Goal: Task Accomplishment & Management: Manage account settings

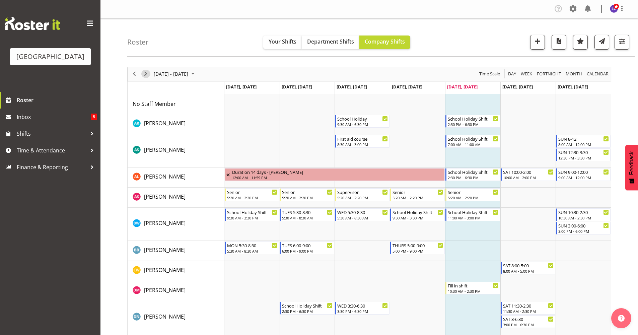
click at [149, 76] on span "Next" at bounding box center [146, 74] width 8 height 8
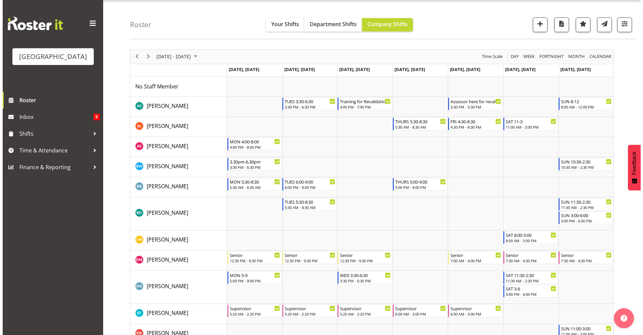
scroll to position [20, 0]
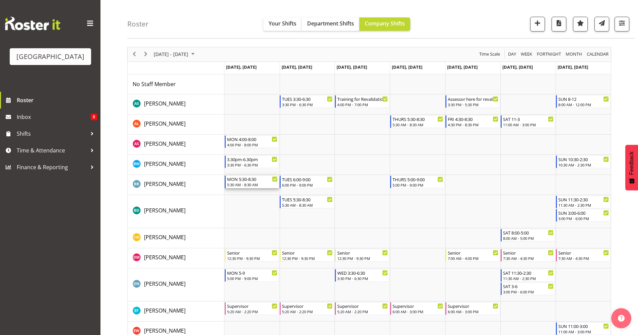
click at [254, 179] on div "MON 5:30-8:30" at bounding box center [252, 178] width 51 height 7
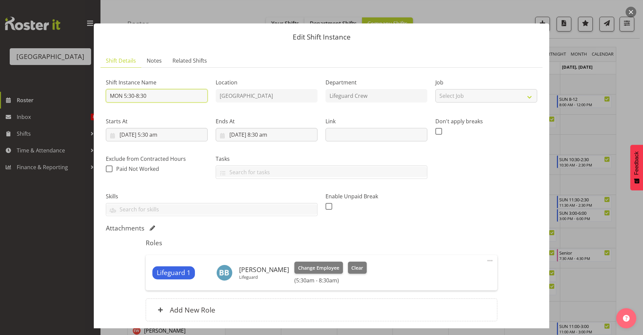
click at [186, 90] on input "MON 5:30-8:30" at bounding box center [157, 95] width 102 height 13
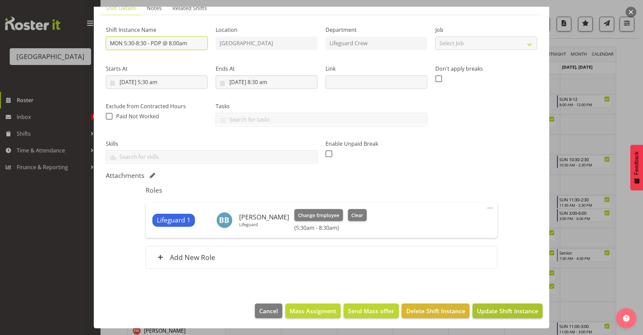
type input "MON 5:30-8:30 - PDP @ 8.00am"
click at [490, 310] on span "Update Shift Instance" at bounding box center [507, 310] width 61 height 9
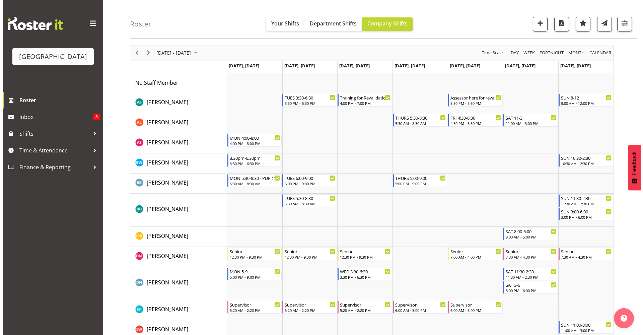
scroll to position [25, 0]
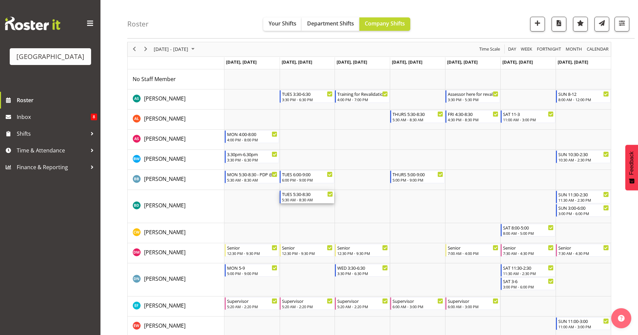
click at [320, 199] on div "5:30 AM - 8:30 AM" at bounding box center [307, 199] width 51 height 5
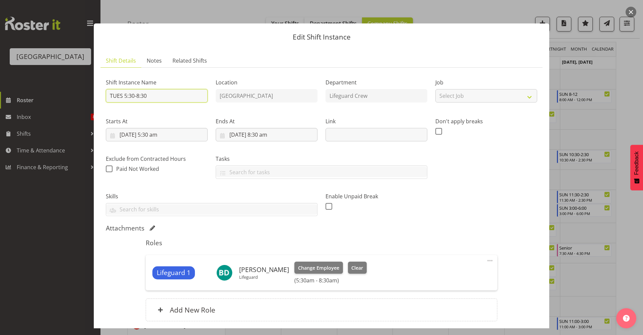
click at [193, 99] on input "TUES 5:30-8:30" at bounding box center [157, 95] width 102 height 13
click at [193, 99] on input "amUES 5:30-8:30 PDP @" at bounding box center [157, 95] width 102 height 13
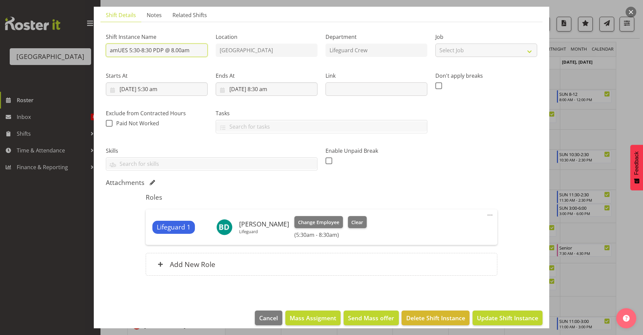
scroll to position [53, 0]
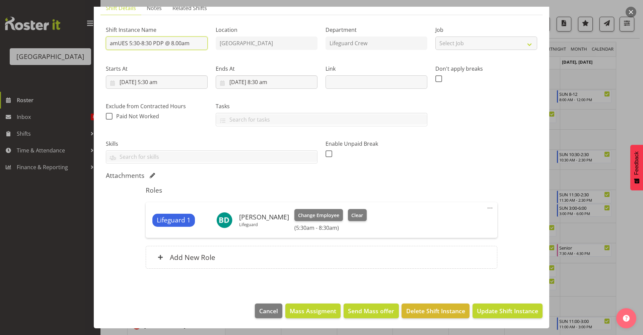
drag, startPoint x: 153, startPoint y: 44, endPoint x: 61, endPoint y: 43, distance: 91.4
click at [61, 43] on div "Edit Shift Instance Shift Details Notes Related Shifts Shift Instance Name amUE…" at bounding box center [321, 167] width 643 height 335
type input "PDP @ 8.00am"
click at [519, 320] on footer "Cancel Mass Assigment Send Mass offer Delete Shift Instance Update Shift Instan…" at bounding box center [321, 312] width 455 height 31
click at [519, 313] on span "Update Shift Instance" at bounding box center [507, 310] width 61 height 9
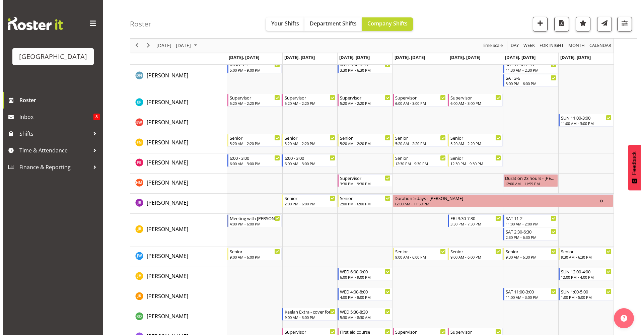
scroll to position [229, 0]
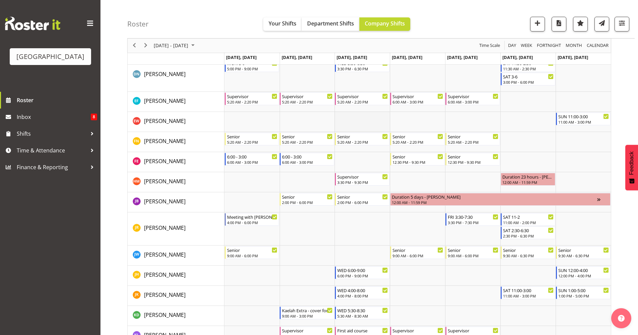
click at [362, 122] on td "Timeline Week of October 10, 2025" at bounding box center [361, 122] width 55 height 20
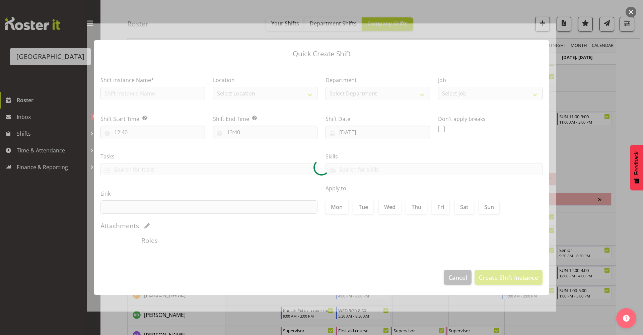
type input "[DATE]"
checkbox input "true"
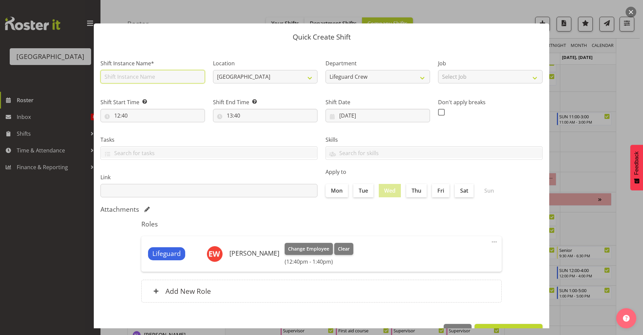
click at [167, 77] on input "text" at bounding box center [152, 76] width 104 height 13
type input "PDP"
click at [401, 233] on div "Roles Lifeguard [PERSON_NAME] Change Employee Clear (12:40pm - 1:40pm) Edit Del…" at bounding box center [321, 263] width 368 height 94
click at [143, 118] on input "12:40" at bounding box center [152, 115] width 104 height 13
click at [146, 135] on select "00 01 02 03 04 05 06 07 08 09 10 11 12 13 14 15 16 17 18 19 20 21 22 23" at bounding box center [146, 132] width 15 height 13
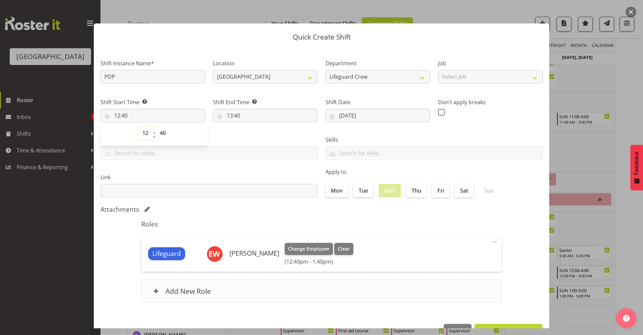
select select "16"
click at [139, 126] on select "00 01 02 03 04 05 06 07 08 09 10 11 12 13 14 15 16 17 18 19 20 21 22 23" at bounding box center [146, 132] width 15 height 13
type input "16:40"
click at [168, 135] on select "00 01 02 03 04 05 06 07 08 09 10 11 12 13 14 15 16 17 18 19 20 21 22 23 24 25 2…" at bounding box center [163, 132] width 15 height 13
select select "0"
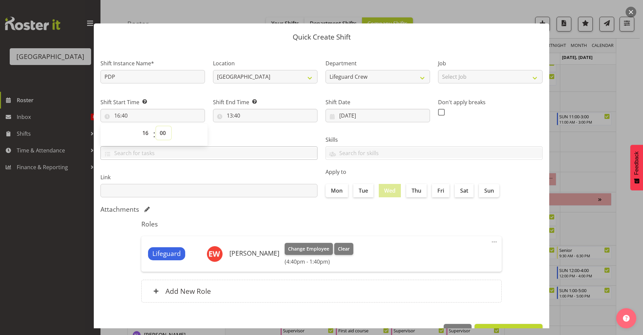
click at [156, 126] on select "00 01 02 03 04 05 06 07 08 09 10 11 12 13 14 15 16 17 18 19 20 21 22 23 24 25 2…" at bounding box center [163, 132] width 15 height 13
type input "16:00"
click at [253, 137] on label "Tasks" at bounding box center [208, 140] width 217 height 8
click at [260, 118] on input "13:40" at bounding box center [265, 115] width 104 height 13
click at [258, 137] on select "00 01 02 03 04 05 06 07 08 09 10 11 12 13 14 15 16 17 18 19 20 21 22 23" at bounding box center [258, 132] width 15 height 13
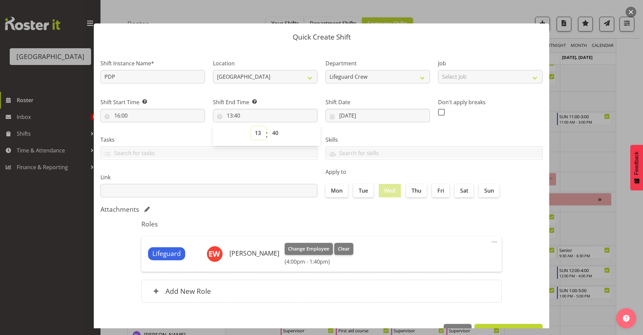
select select "16"
click at [251, 126] on select "00 01 02 03 04 05 06 07 08 09 10 11 12 13 14 15 16 17 18 19 20 21 22 23" at bounding box center [258, 132] width 15 height 13
type input "16:40"
click at [277, 136] on select "00 01 02 03 04 05 06 07 08 09 10 11 12 13 14 15 16 17 18 19 20 21 22 23 24 25 2…" at bounding box center [275, 132] width 15 height 13
select select "30"
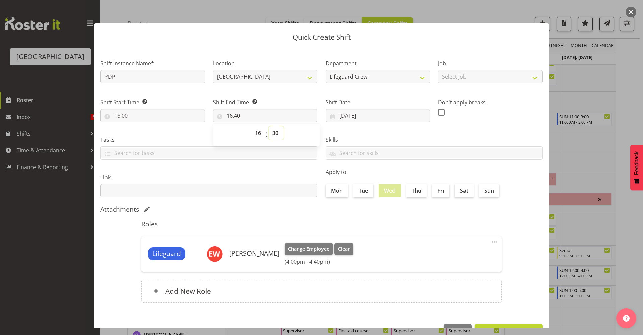
click at [268, 126] on select "00 01 02 03 04 05 06 07 08 09 10 11 12 13 14 15 16 17 18 19 20 21 22 23 24 25 2…" at bounding box center [275, 132] width 15 height 13
type input "16:30"
click at [266, 176] on label "Link" at bounding box center [208, 177] width 217 height 8
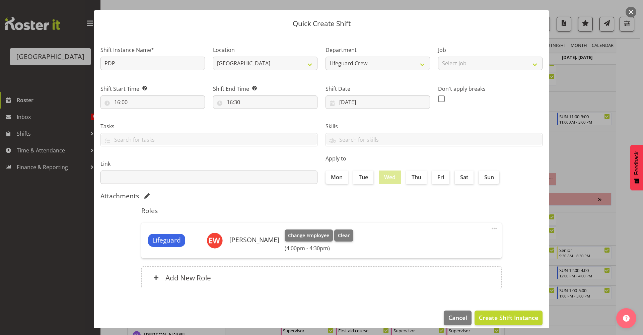
scroll to position [20, 0]
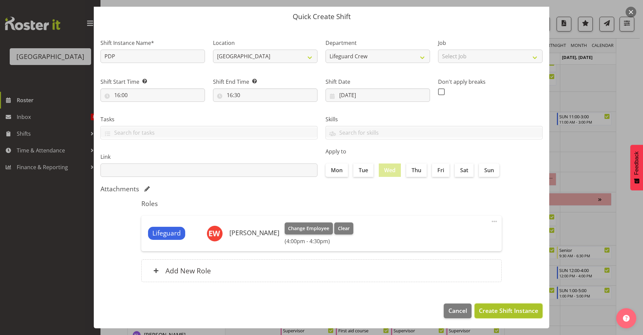
click at [507, 312] on span "Create Shift Instance" at bounding box center [508, 310] width 59 height 9
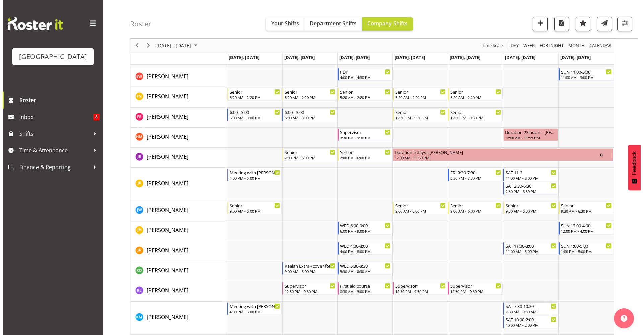
scroll to position [275, 0]
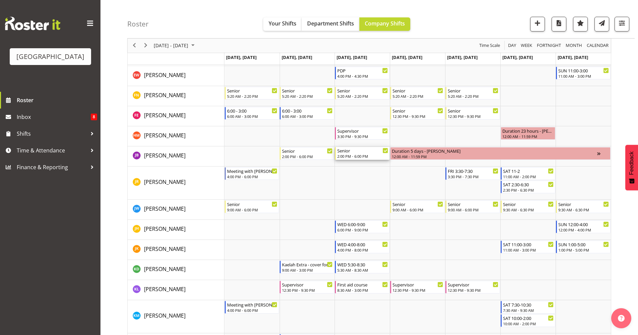
click at [353, 154] on div "2:00 PM - 6:00 PM" at bounding box center [362, 155] width 51 height 5
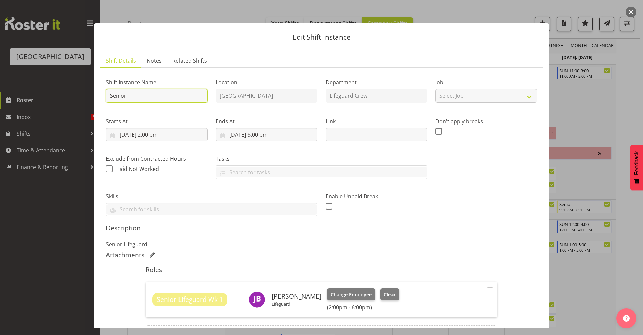
click at [186, 99] on input "Senior" at bounding box center [157, 95] width 102 height 13
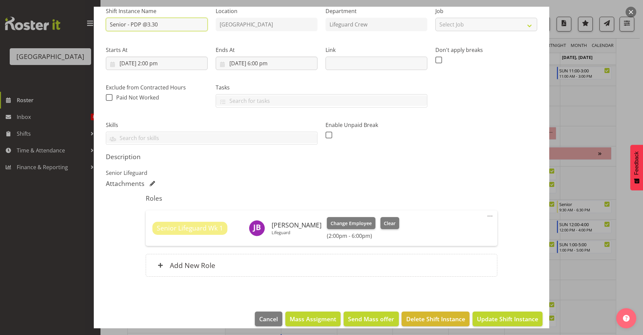
scroll to position [79, 0]
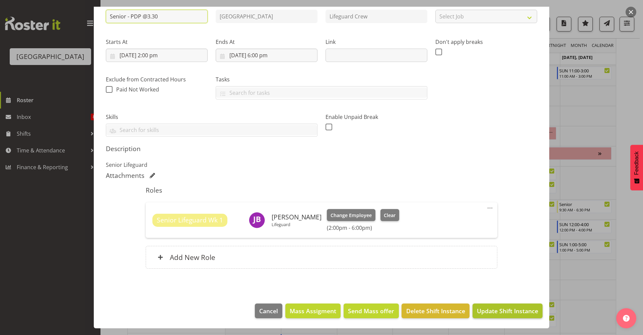
type input "Senior - PDP @3.30"
click at [527, 312] on span "Update Shift Instance" at bounding box center [507, 310] width 61 height 9
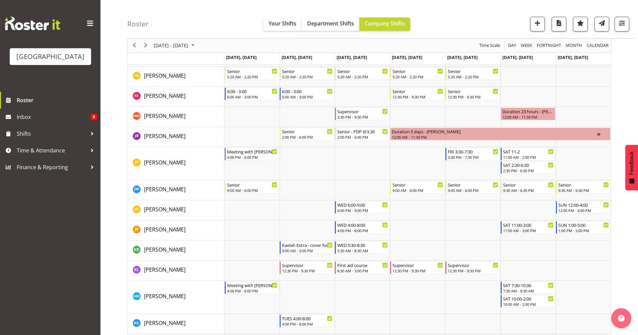
scroll to position [296, 0]
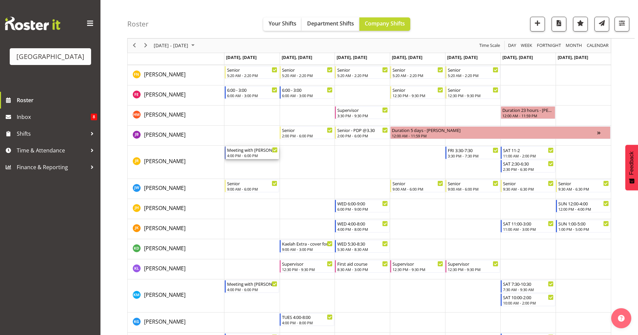
click at [256, 154] on div "4:00 PM - 6:00 PM" at bounding box center [252, 155] width 51 height 5
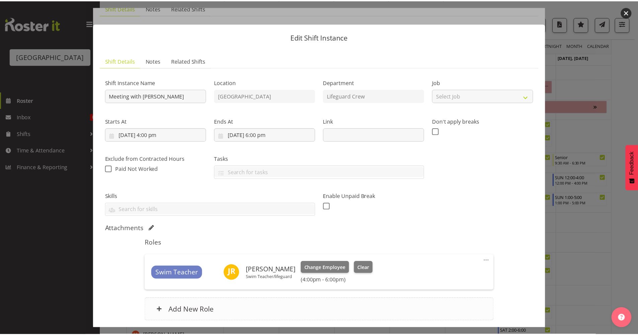
scroll to position [53, 0]
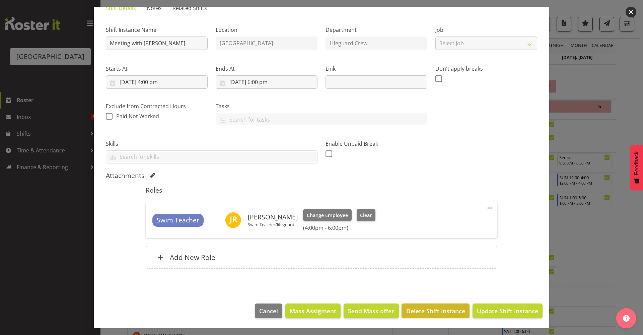
click at [429, 307] on span "Delete Shift Instance" at bounding box center [435, 310] width 59 height 9
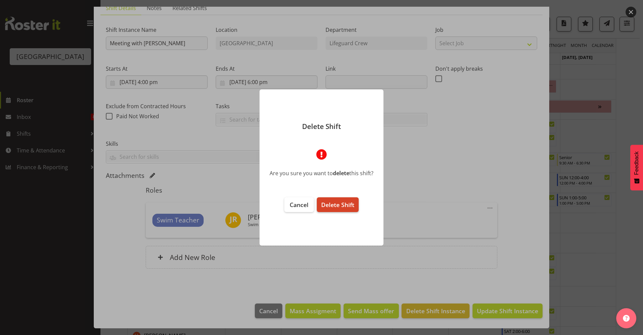
click at [337, 207] on span "Delete Shift" at bounding box center [337, 205] width 33 height 8
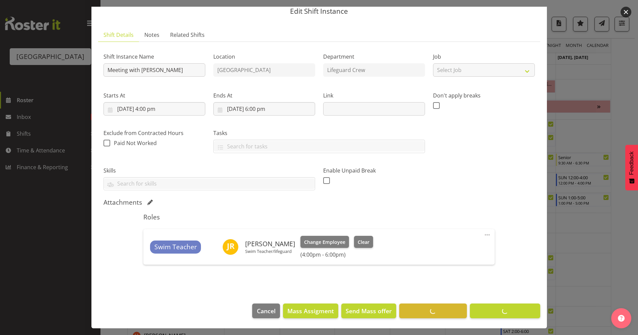
scroll to position [0, 0]
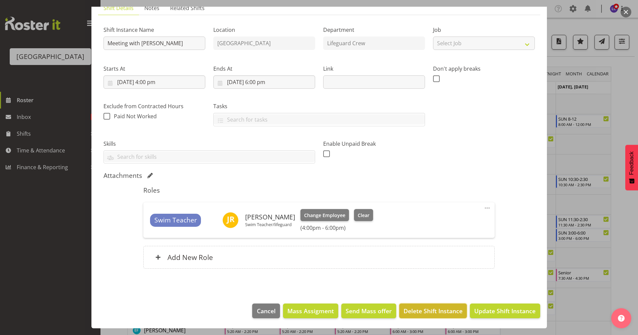
click at [432, 308] on span "Delete Shift Instance" at bounding box center [432, 310] width 59 height 9
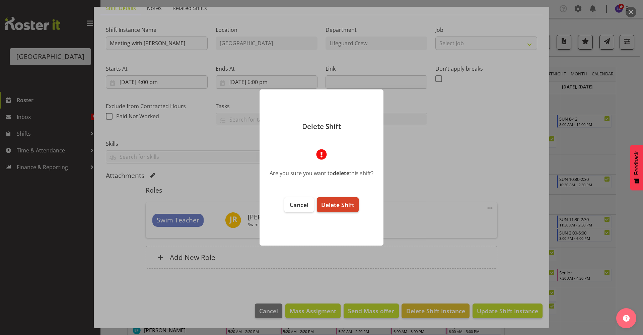
click at [334, 199] on button "Delete Shift" at bounding box center [338, 204] width 42 height 15
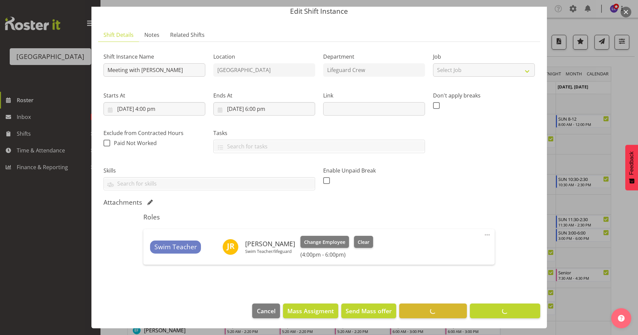
scroll to position [53, 0]
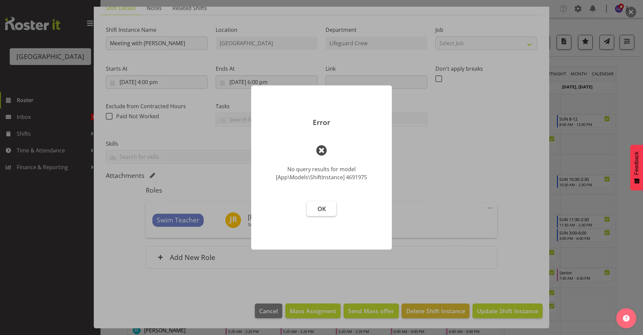
click at [324, 212] on span "OK" at bounding box center [321, 209] width 8 height 8
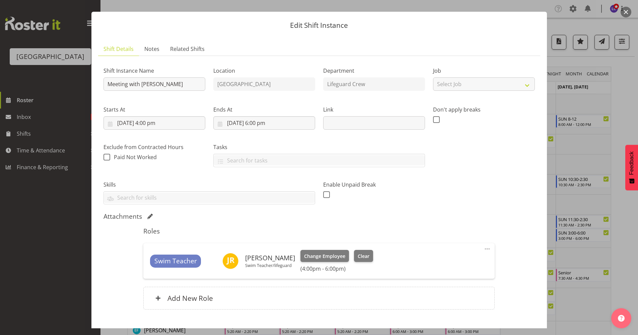
scroll to position [0, 0]
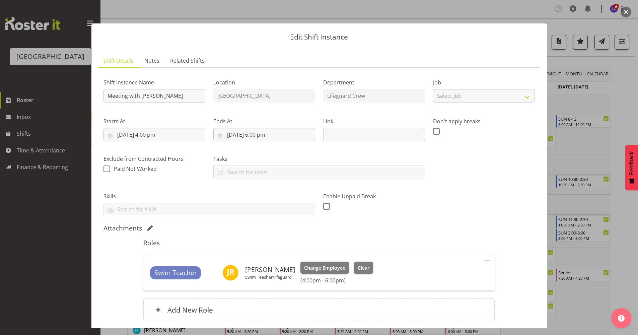
click at [627, 12] on button "button" at bounding box center [625, 12] width 11 height 11
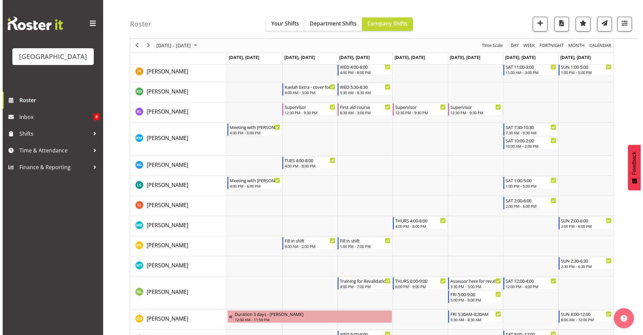
scroll to position [454, 0]
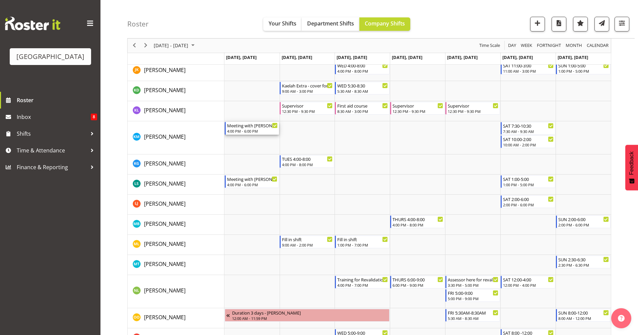
click at [235, 130] on div "4:00 PM - 6:00 PM" at bounding box center [252, 130] width 51 height 5
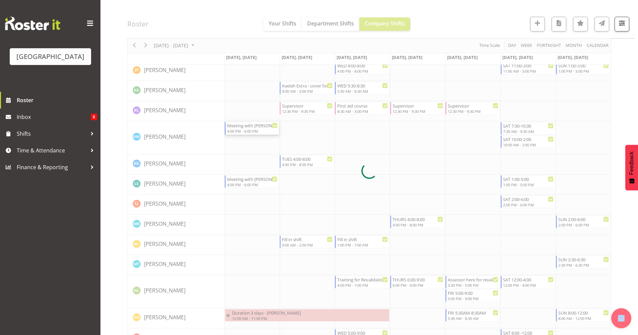
click at [235, 130] on div at bounding box center [369, 171] width 484 height 1116
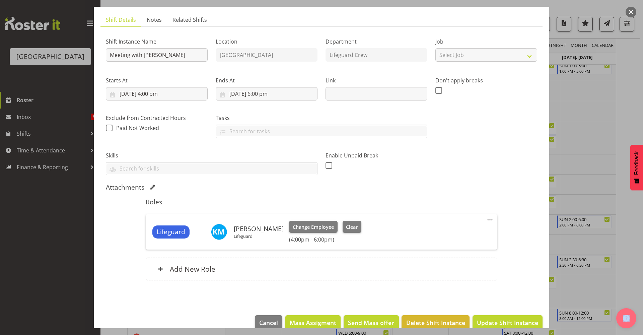
scroll to position [53, 0]
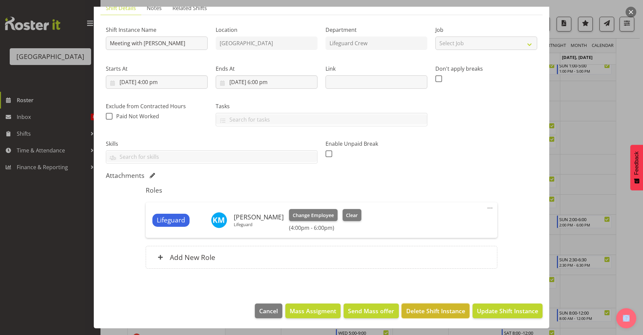
click at [419, 309] on span "Delete Shift Instance" at bounding box center [435, 310] width 59 height 9
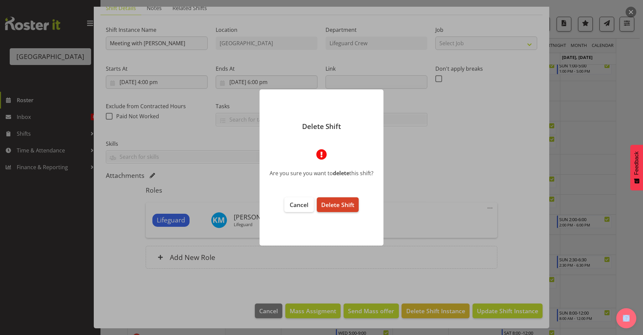
click at [337, 204] on span "Delete Shift" at bounding box center [337, 205] width 33 height 8
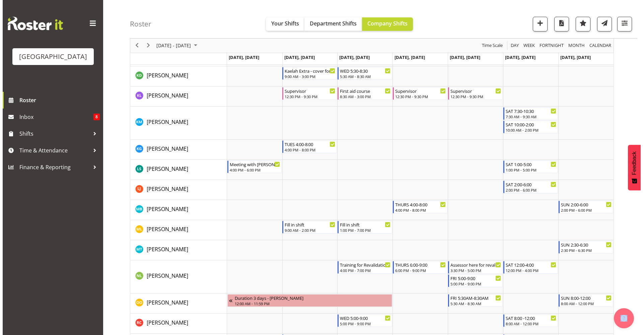
scroll to position [471, 0]
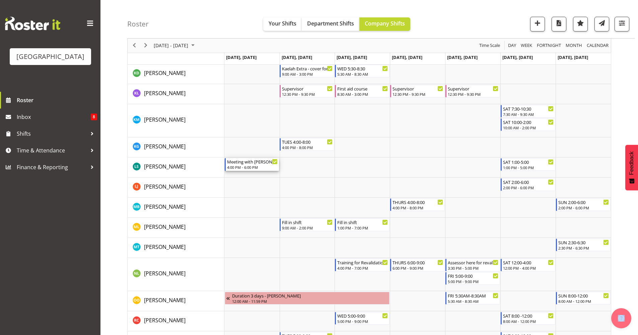
click at [252, 168] on div "4:00 PM - 6:00 PM" at bounding box center [252, 166] width 51 height 5
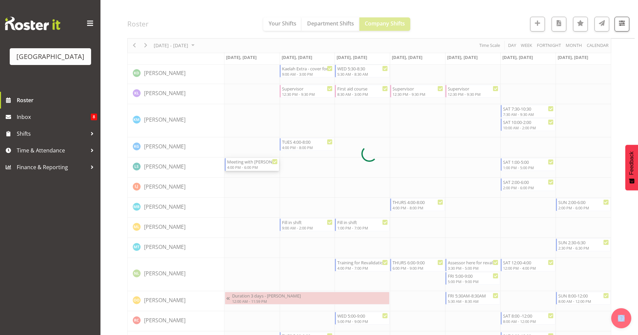
click at [252, 168] on div at bounding box center [369, 154] width 484 height 1116
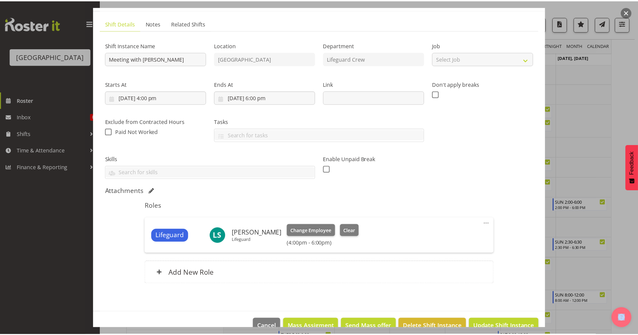
scroll to position [53, 0]
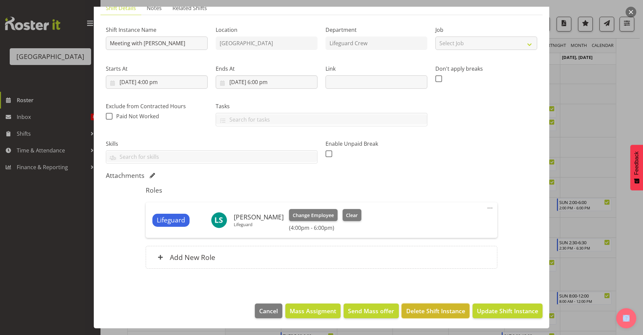
click at [435, 307] on span "Delete Shift Instance" at bounding box center [435, 310] width 59 height 9
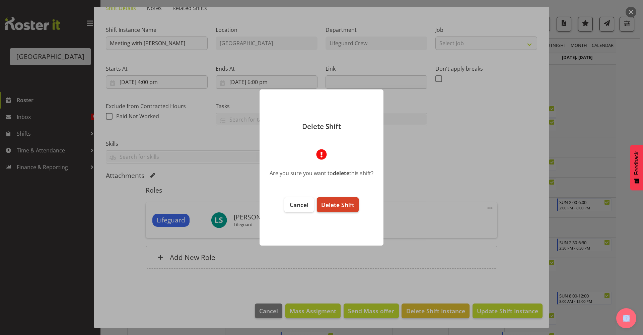
click at [338, 209] on span "Delete Shift" at bounding box center [337, 205] width 33 height 8
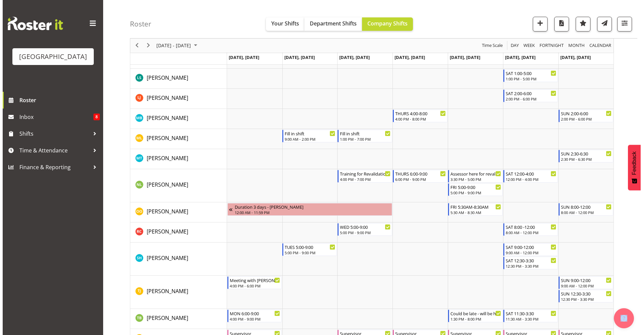
scroll to position [682, 0]
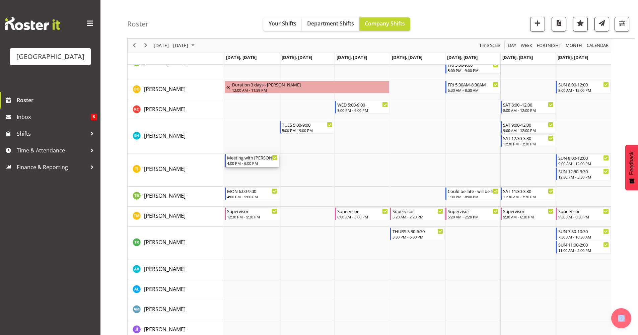
click at [262, 162] on div "4:00 PM - 6:00 PM" at bounding box center [252, 162] width 51 height 5
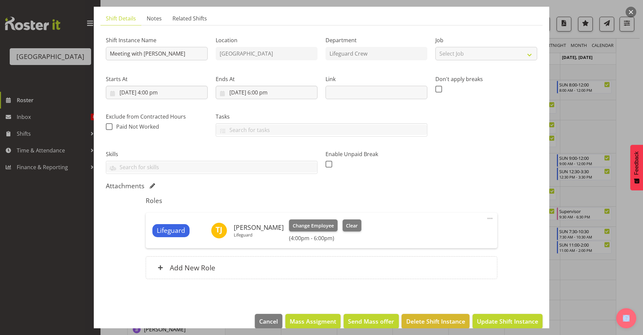
scroll to position [53, 0]
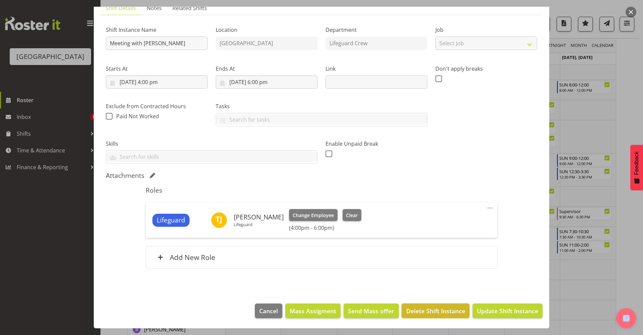
click at [423, 307] on span "Delete Shift Instance" at bounding box center [435, 310] width 59 height 9
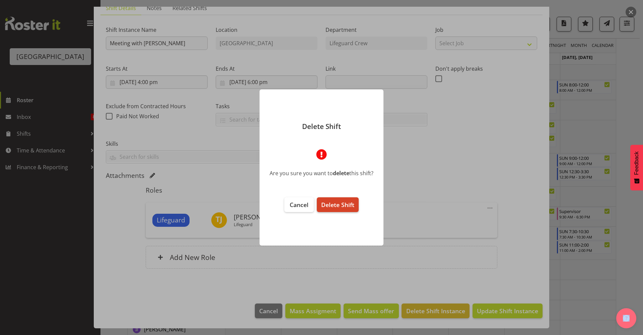
click at [335, 204] on span "Delete Shift" at bounding box center [337, 205] width 33 height 8
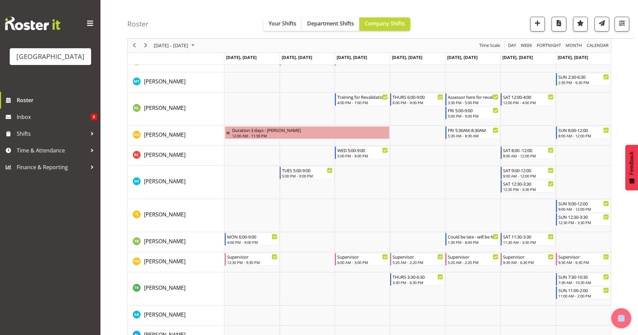
scroll to position [95, 0]
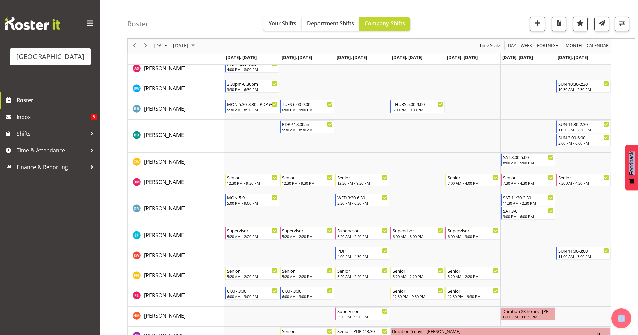
drag, startPoint x: 642, startPoint y: 232, endPoint x: 627, endPoint y: 85, distance: 147.8
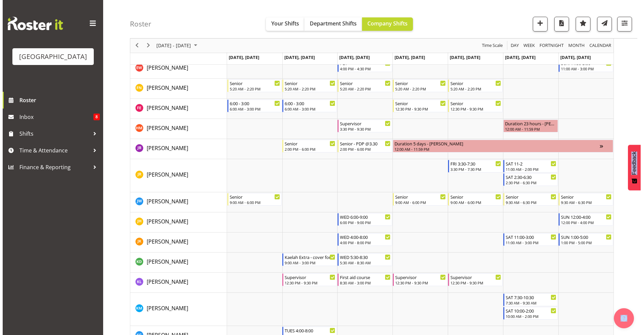
scroll to position [284, 0]
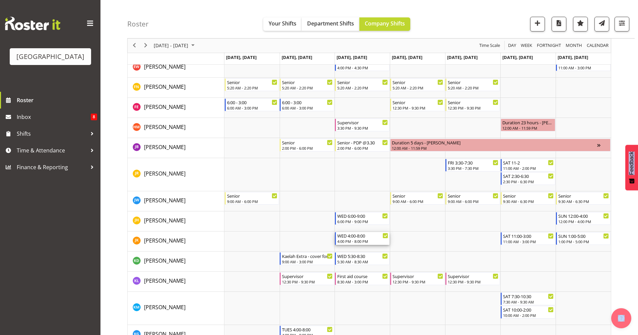
click at [361, 239] on div "4:00 PM - 8:00 PM" at bounding box center [362, 240] width 51 height 5
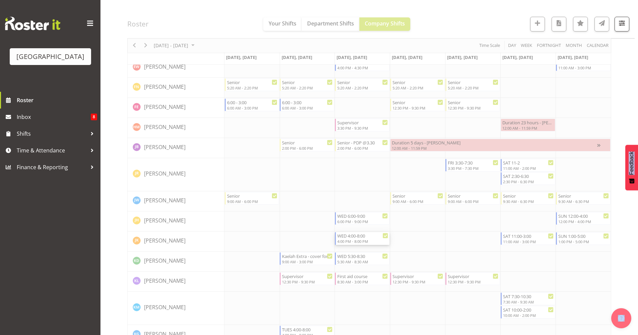
click at [361, 239] on div at bounding box center [369, 341] width 484 height 1116
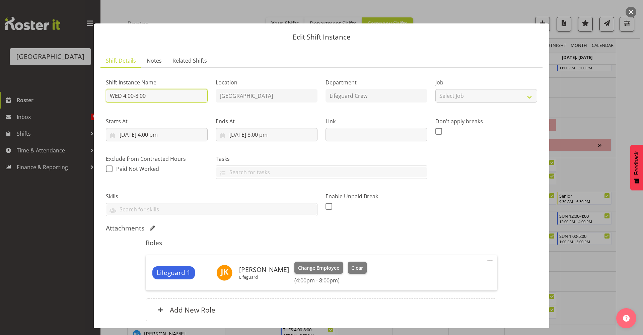
click at [166, 98] on input "WED 4:00-8:00" at bounding box center [157, 95] width 102 height 13
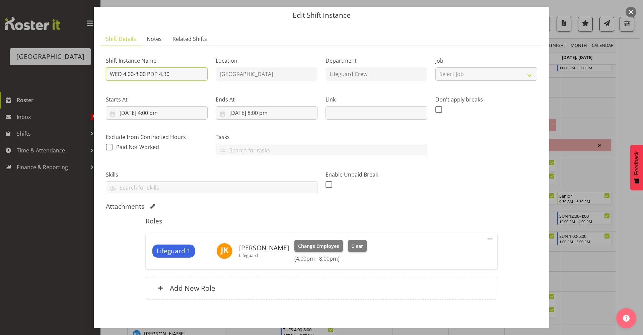
scroll to position [53, 0]
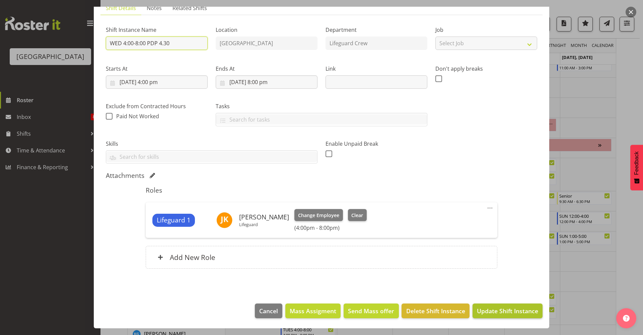
type input "WED 4:00-8:00 PDP 4.30"
click at [484, 310] on span "Update Shift Instance" at bounding box center [507, 310] width 61 height 9
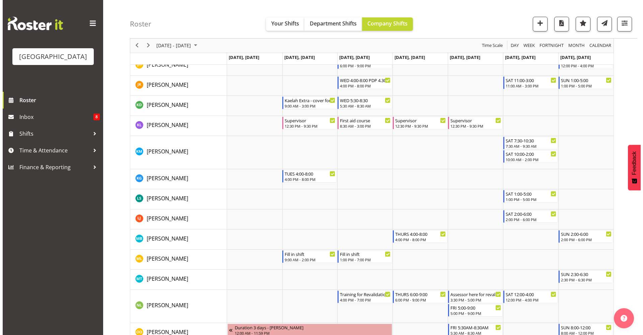
scroll to position [438, 0]
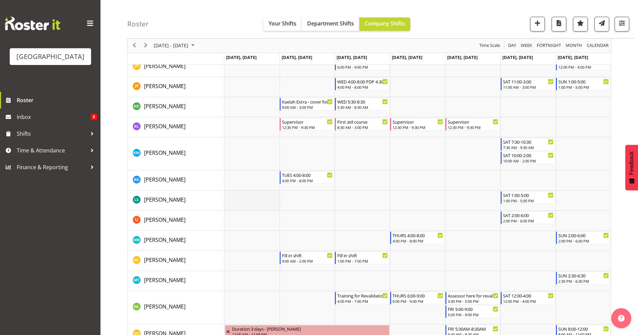
click at [250, 197] on td "Timeline Week of October 10, 2025" at bounding box center [251, 200] width 55 height 20
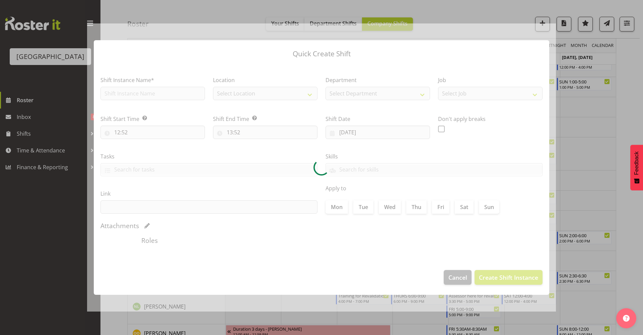
click at [250, 197] on div at bounding box center [321, 167] width 469 height 288
type input "[DATE]"
checkbox input "true"
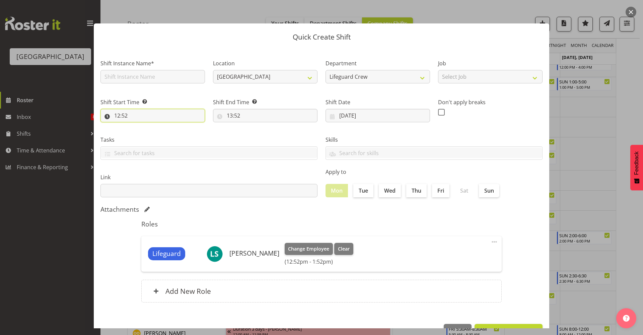
click at [174, 119] on input "12:52" at bounding box center [152, 115] width 104 height 13
click at [153, 138] on span ":" at bounding box center [154, 134] width 2 height 17
click at [147, 135] on select "00 01 02 03 04 05 06 07 08 09 10 11 12 13 14 15 16 17 18 19 20 21 22 23" at bounding box center [146, 132] width 15 height 13
select select "16"
click at [139, 126] on select "00 01 02 03 04 05 06 07 08 09 10 11 12 13 14 15 16 17 18 19 20 21 22 23" at bounding box center [146, 132] width 15 height 13
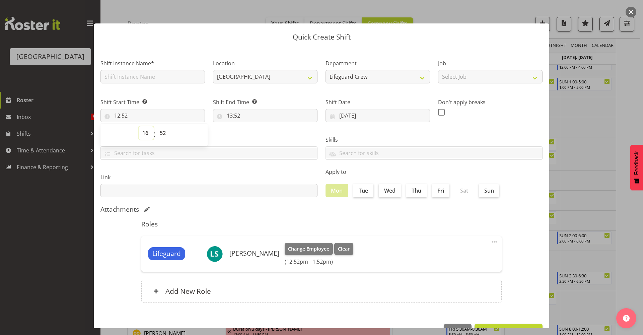
type input "16:52"
click at [165, 138] on select "00 01 02 03 04 05 06 07 08 09 10 11 12 13 14 15 16 17 18 19 20 21 22 23 24 25 2…" at bounding box center [163, 132] width 15 height 13
select select "0"
click at [156, 126] on select "00 01 02 03 04 05 06 07 08 09 10 11 12 13 14 15 16 17 18 19 20 21 22 23 24 25 2…" at bounding box center [163, 132] width 15 height 13
type input "16:00"
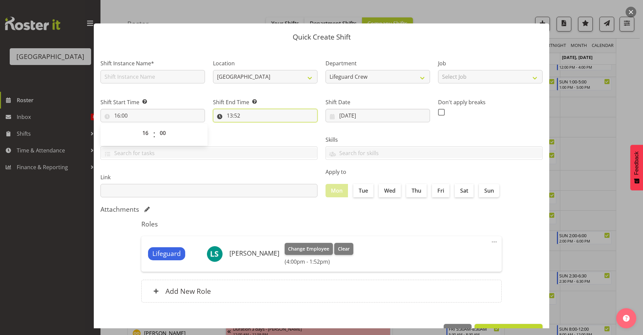
click at [258, 118] on input "13:52" at bounding box center [265, 115] width 104 height 13
click at [252, 135] on select "00 01 02 03 04 05 06 07 08 09 10 11 12 13 14 15 16 17 18 19 20 21 22 23" at bounding box center [258, 132] width 15 height 13
select select "16"
click at [251, 126] on select "00 01 02 03 04 05 06 07 08 09 10 11 12 13 14 15 16 17 18 19 20 21 22 23" at bounding box center [258, 132] width 15 height 13
type input "16:52"
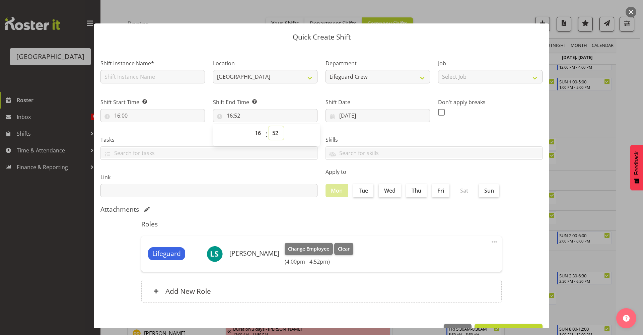
click at [276, 132] on select "00 01 02 03 04 05 06 07 08 09 10 11 12 13 14 15 16 17 18 19 20 21 22 23 24 25 2…" at bounding box center [275, 132] width 15 height 13
select select "30"
click at [268, 126] on select "00 01 02 03 04 05 06 07 08 09 10 11 12 13 14 15 16 17 18 19 20 21 22 23 24 25 2…" at bounding box center [275, 132] width 15 height 13
type input "16:30"
click at [237, 194] on input "text" at bounding box center [208, 190] width 217 height 13
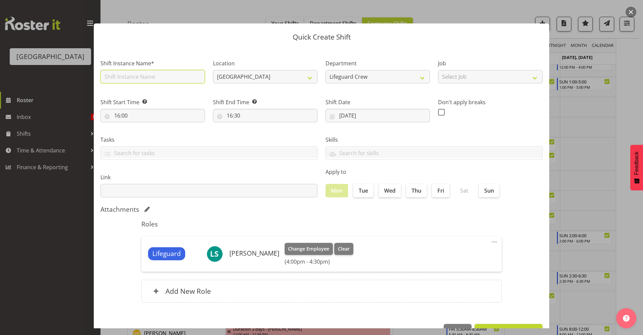
click at [163, 79] on input "text" at bounding box center [152, 76] width 104 height 13
type input "P"
type input "Meeting"
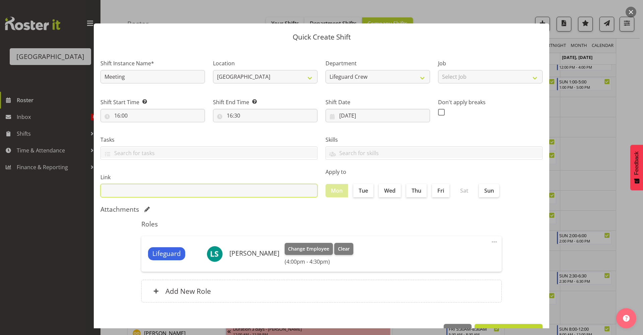
click at [246, 184] on input "text" at bounding box center [208, 190] width 217 height 13
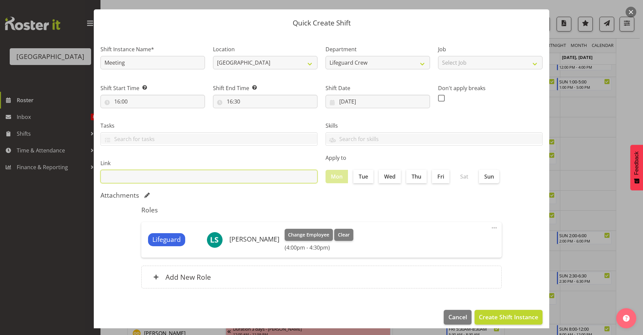
scroll to position [20, 0]
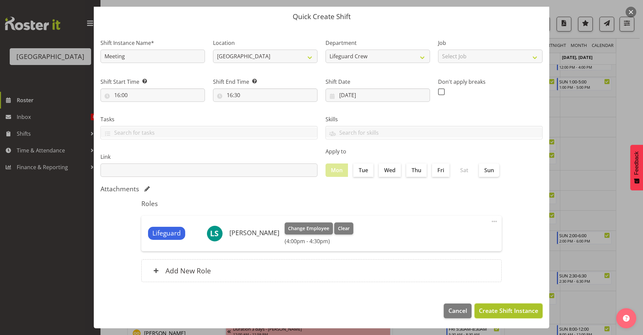
click at [505, 311] on span "Create Shift Instance" at bounding box center [508, 310] width 59 height 9
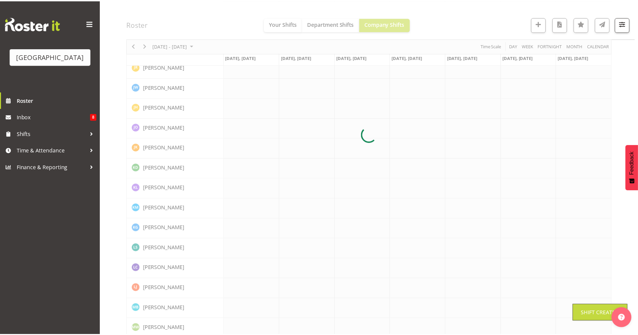
scroll to position [0, 0]
